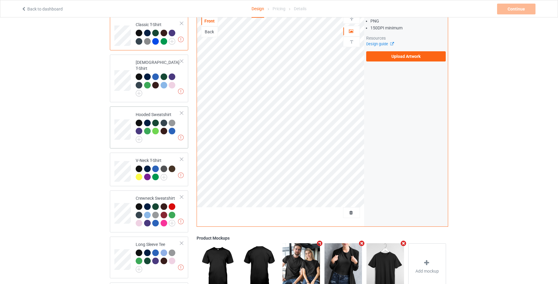
scroll to position [121, 0]
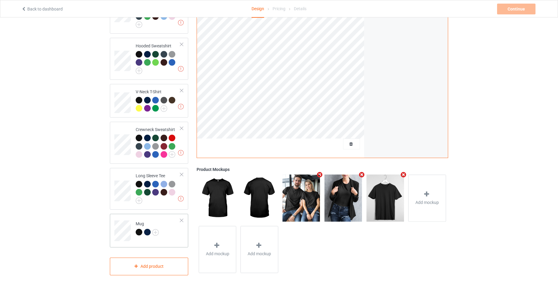
click at [171, 224] on td "Mug" at bounding box center [157, 228] width 51 height 25
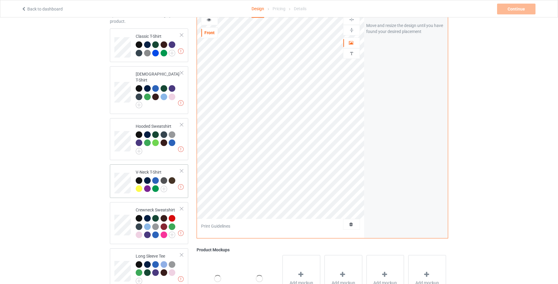
scroll to position [1, 0]
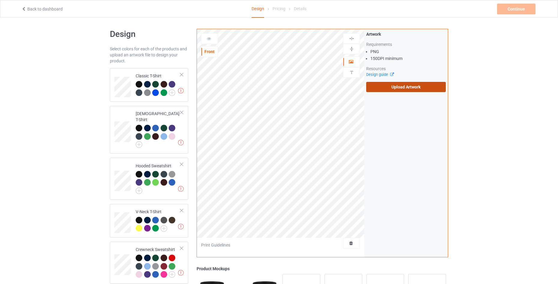
click at [390, 90] on label "Upload Artwork" at bounding box center [406, 87] width 80 height 10
click at [0, 0] on input "Upload Artwork" at bounding box center [0, 0] width 0 height 0
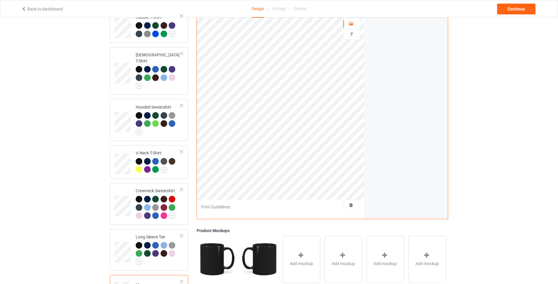
scroll to position [121, 0]
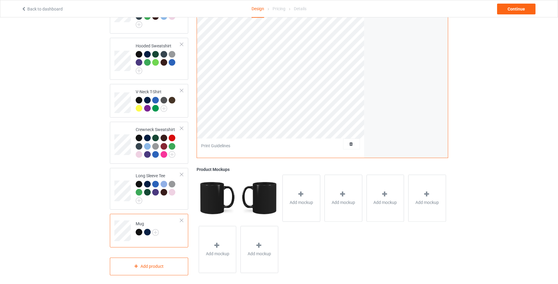
click at [181, 219] on div at bounding box center [182, 221] width 4 height 4
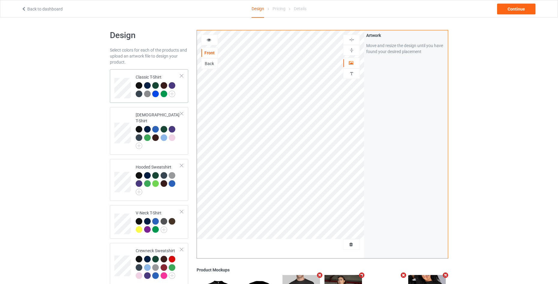
click at [181, 94] on td "Classic T-Shirt" at bounding box center [157, 86] width 51 height 29
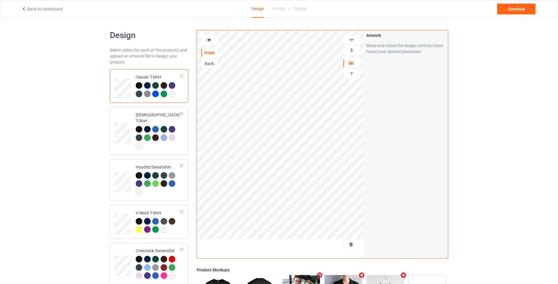
click at [210, 42] on div at bounding box center [209, 40] width 16 height 6
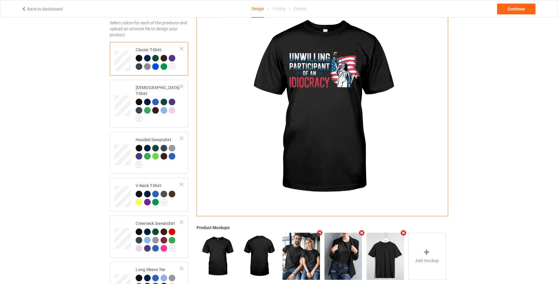
scroll to position [40, 0]
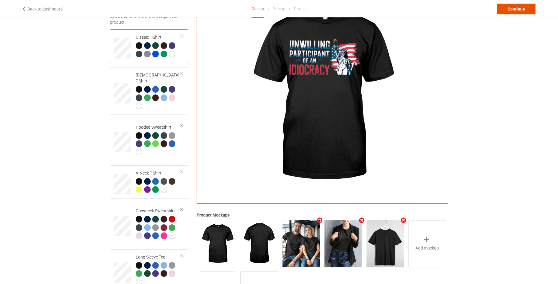
click at [523, 7] on div "Continue" at bounding box center [516, 9] width 38 height 11
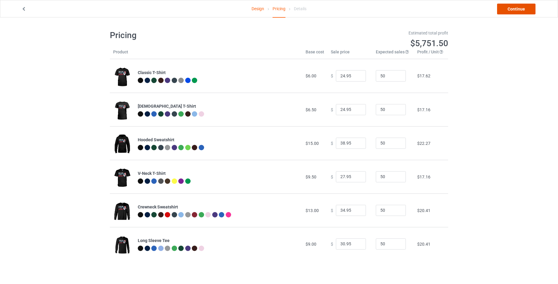
click at [524, 9] on link "Continue" at bounding box center [516, 9] width 38 height 11
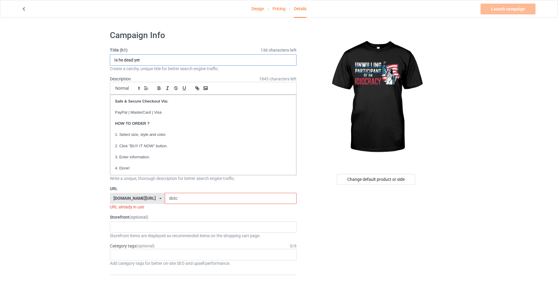
drag, startPoint x: 159, startPoint y: 61, endPoint x: 71, endPoint y: 61, distance: 88.3
paste input "UNWILLING PARTICIPANT OF AN IDIOCRACY"
type input "UNWILLING PARTICIPANT OF AN IDIOCRACY"
click at [196, 198] on input "dctc" at bounding box center [230, 198] width 131 height 11
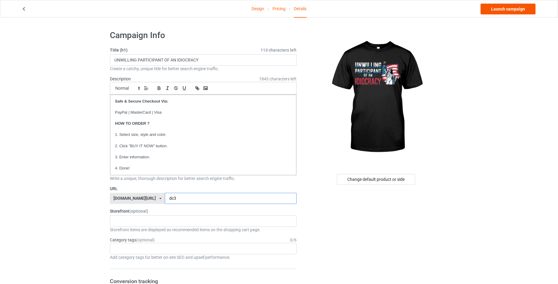
type input "dc3"
click at [499, 7] on link "Launch campaign" at bounding box center [508, 9] width 55 height 11
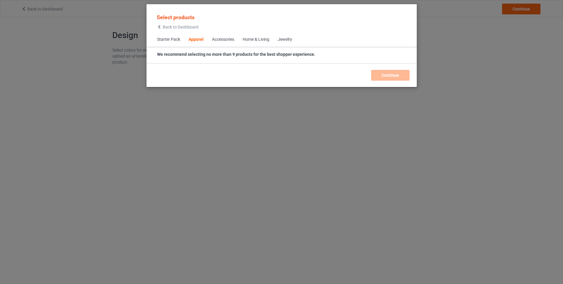
scroll to position [224, 0]
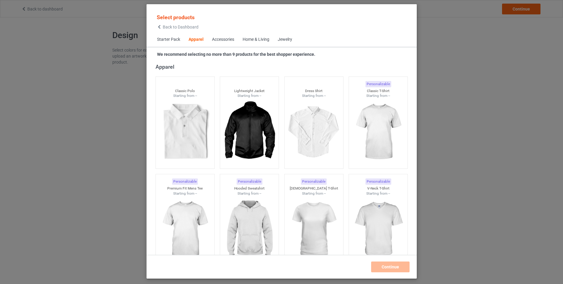
click at [164, 25] on span "Back to Dashboard" at bounding box center [181, 27] width 36 height 5
